Goal: Task Accomplishment & Management: Manage account settings

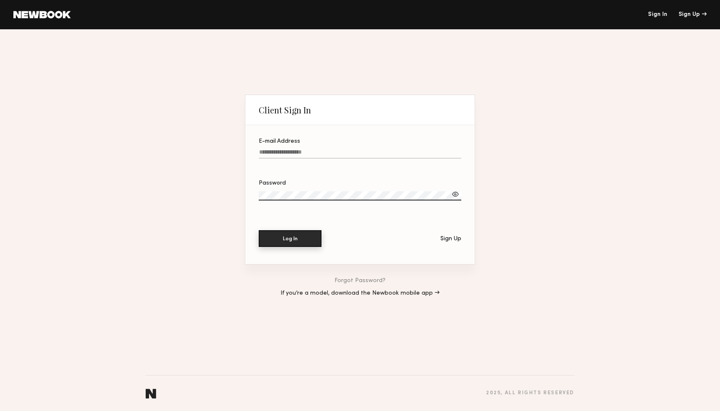
type input "**********"
click at [305, 241] on button "Log In" at bounding box center [290, 238] width 63 height 17
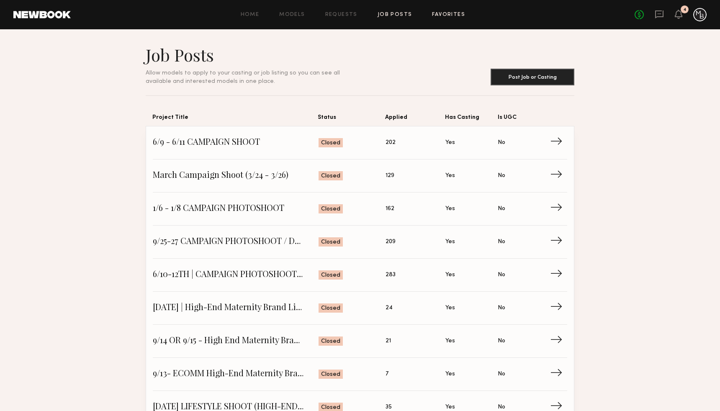
click at [439, 15] on link "Favorites" at bounding box center [448, 14] width 33 height 5
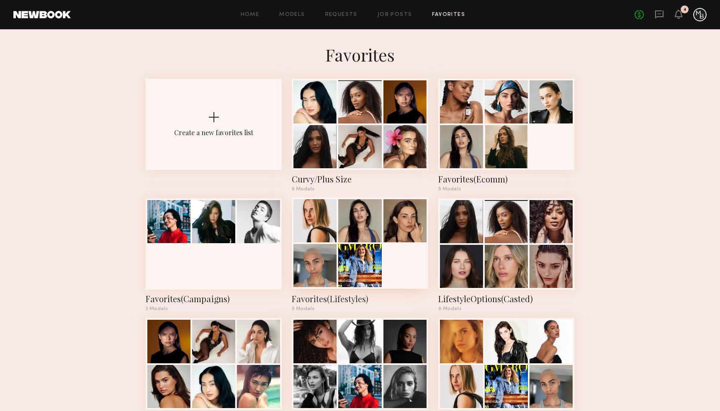
click at [339, 272] on div at bounding box center [359, 265] width 43 height 43
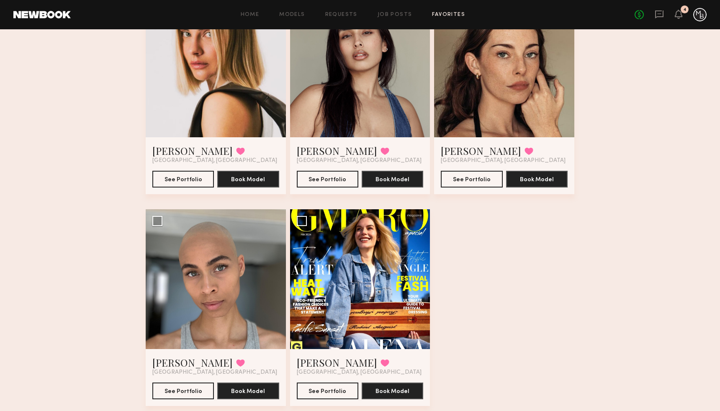
scroll to position [123, 0]
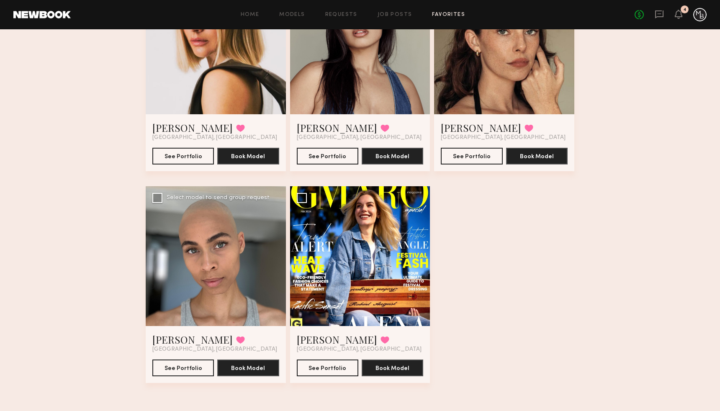
click at [220, 305] on div at bounding box center [216, 256] width 140 height 140
click at [233, 245] on div at bounding box center [216, 256] width 140 height 140
click at [173, 344] on link "Amanda R." at bounding box center [192, 339] width 80 height 13
click at [598, 270] on div "Favorites Favorites(Lifestyles) 5 Models Share Copy Shareable Link Edit Lidia V…" at bounding box center [360, 166] width 720 height 490
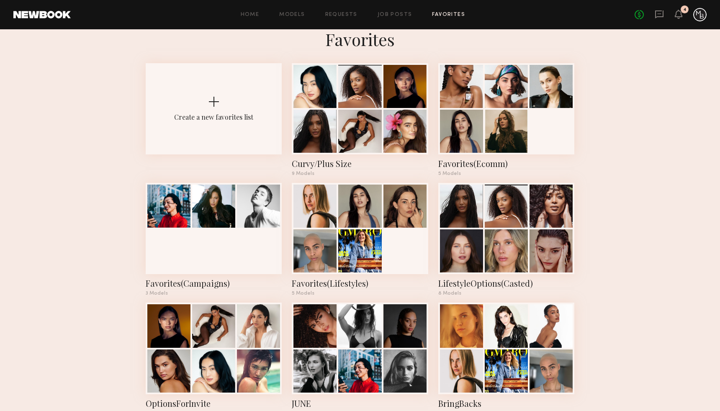
scroll to position [16, 0]
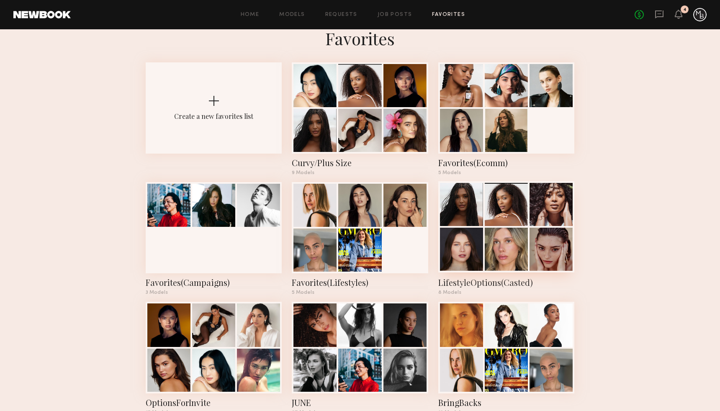
click at [488, 222] on div at bounding box center [506, 204] width 43 height 43
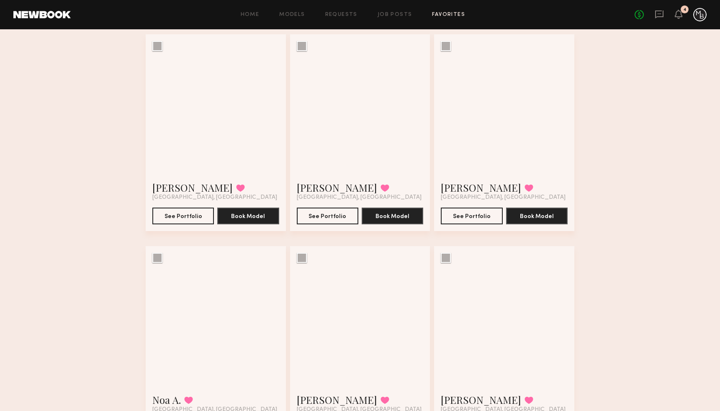
scroll to position [74, 0]
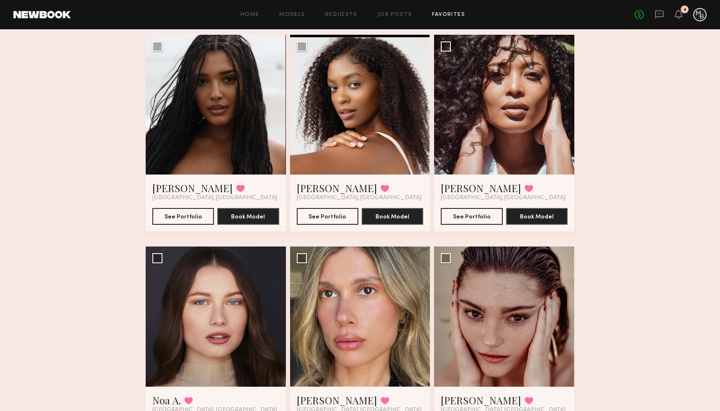
click at [670, 343] on div "Favorites LifestyleOptions(Casted) 8 Models List of models we've casted and cou…" at bounding box center [360, 328] width 720 height 714
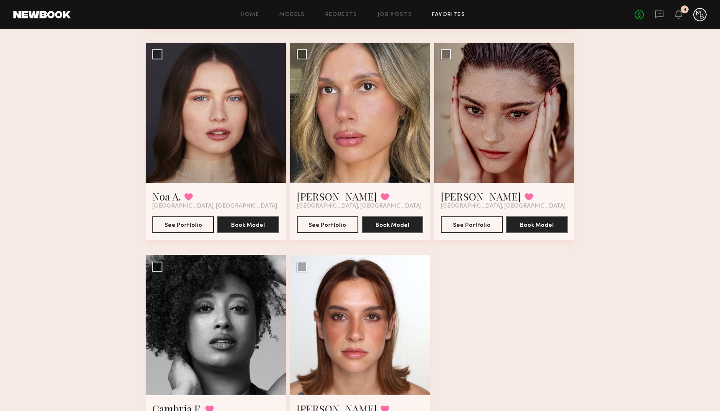
scroll to position [346, 0]
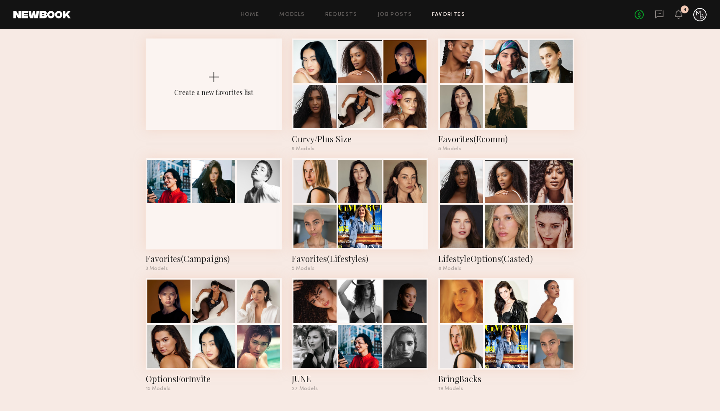
scroll to position [40, 0]
click at [517, 313] on div at bounding box center [506, 300] width 43 height 43
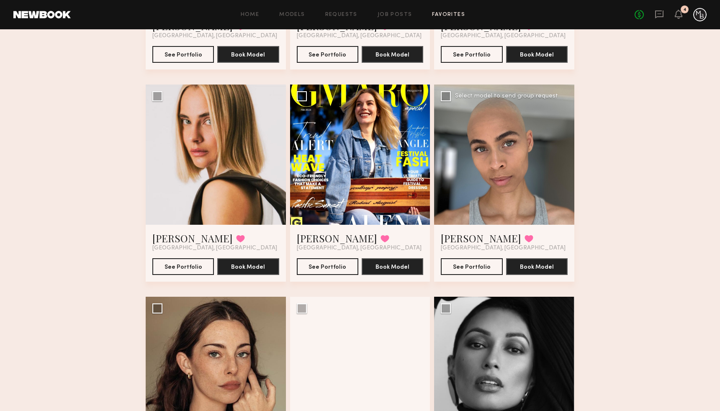
scroll to position [238, 0]
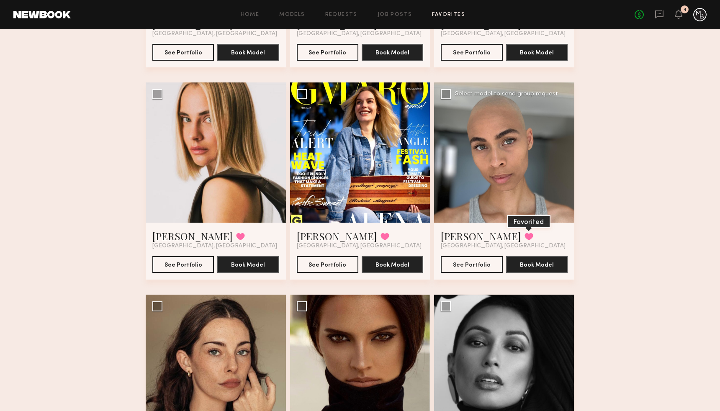
click at [524, 235] on button at bounding box center [528, 237] width 9 height 8
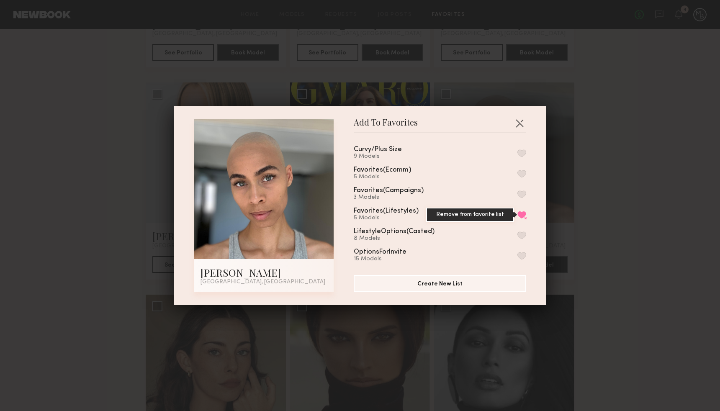
click at [520, 212] on button "Remove from favorite list" at bounding box center [521, 215] width 9 height 8
click at [614, 197] on div "Add To Favorites Amanda R. Los Angeles, CA Add To Favorites Curvy/Plus Size 9 M…" at bounding box center [360, 205] width 720 height 411
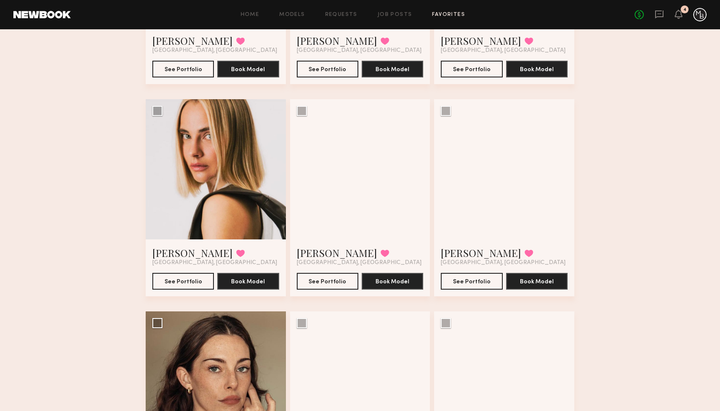
scroll to position [254, 0]
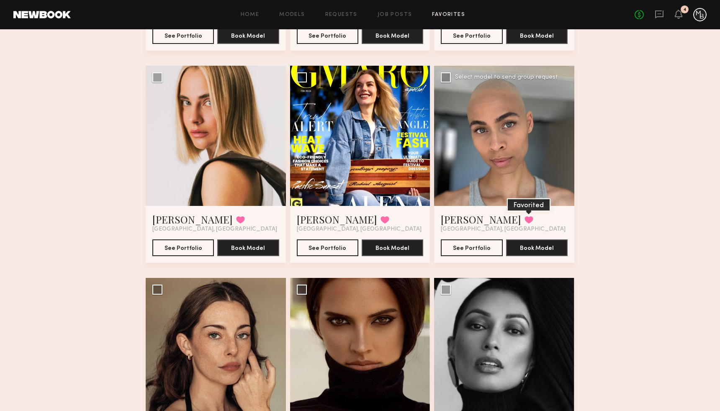
click at [524, 218] on button at bounding box center [528, 220] width 9 height 8
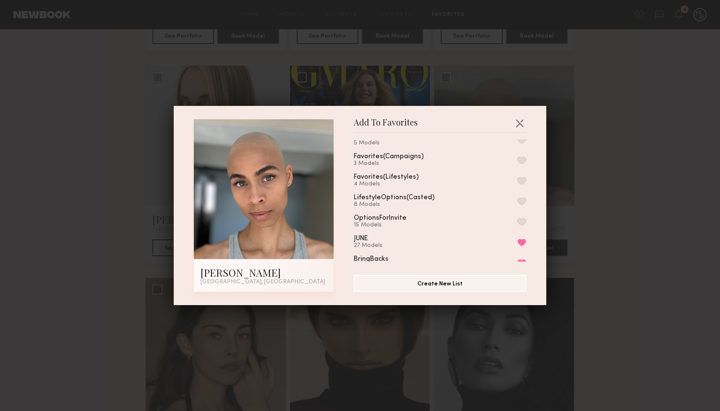
scroll to position [45, 0]
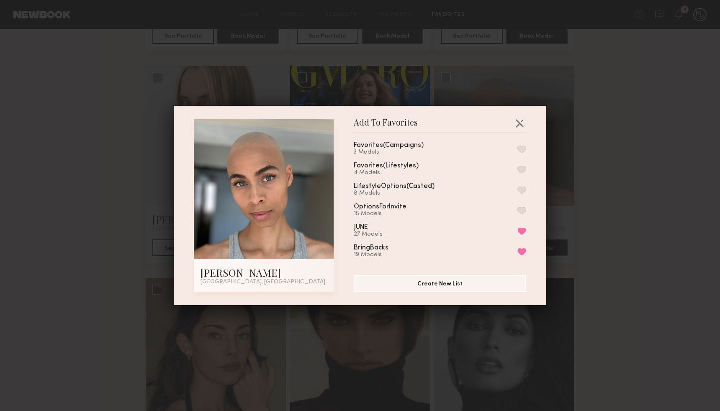
drag, startPoint x: 525, startPoint y: 245, endPoint x: 513, endPoint y: 244, distance: 11.7
click at [524, 248] on button "Remove from favorite list" at bounding box center [521, 252] width 9 height 8
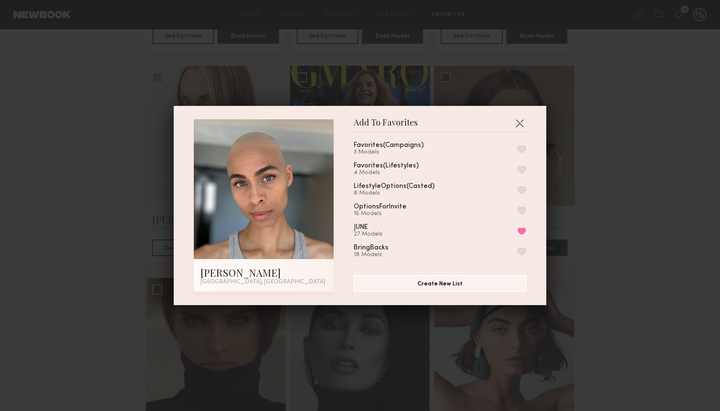
click at [524, 187] on button "button" at bounding box center [521, 190] width 9 height 8
click at [637, 197] on div "Add To Favorites Amanda R. Los Angeles, CA Add To Favorites Curvy/Plus Size 9 M…" at bounding box center [360, 205] width 720 height 411
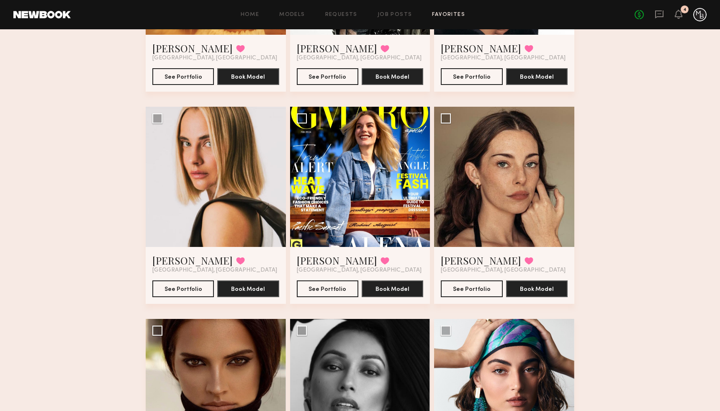
scroll to position [99, 0]
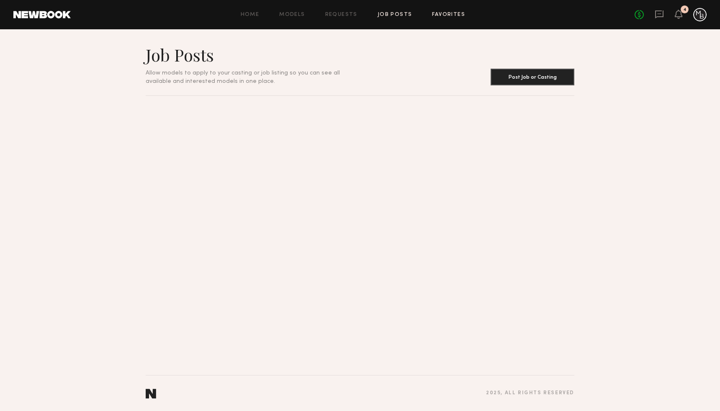
click at [451, 15] on link "Favorites" at bounding box center [448, 14] width 33 height 5
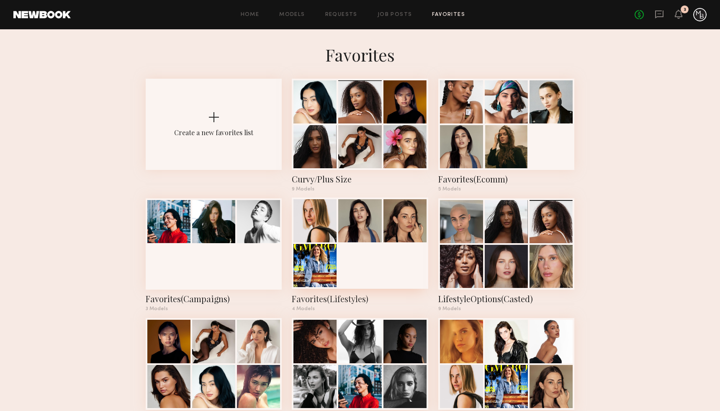
click at [357, 272] on div at bounding box center [360, 243] width 136 height 91
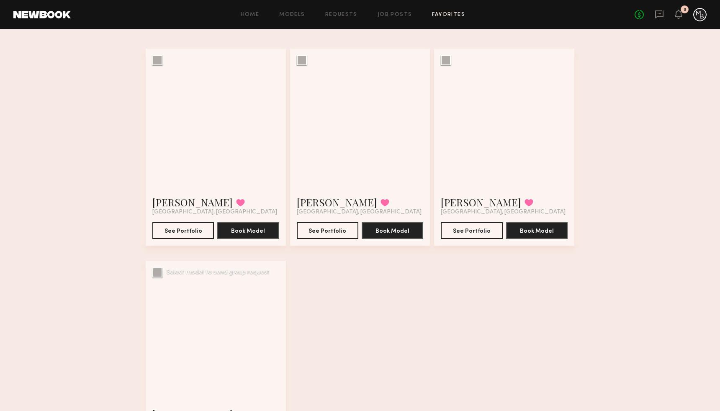
scroll to position [123, 0]
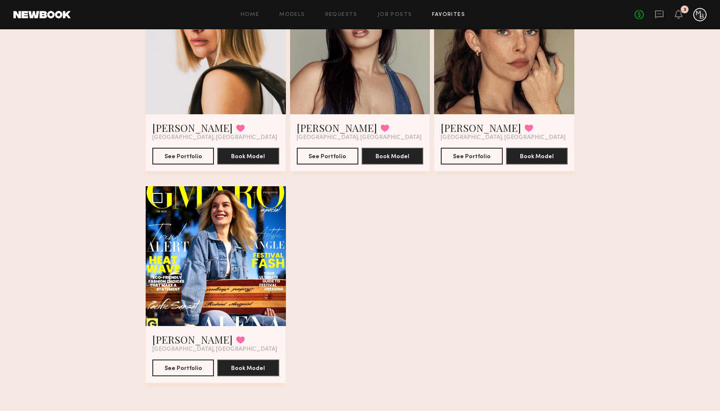
click at [621, 124] on div "Favorites Favorites(Lifestyles) 4 Models Share Copy Shareable Link Edit [PERSON…" at bounding box center [360, 166] width 720 height 490
